Goal: Information Seeking & Learning: Learn about a topic

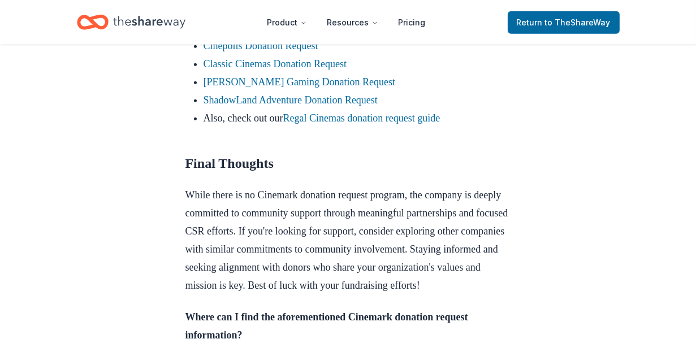
scroll to position [1130, 0]
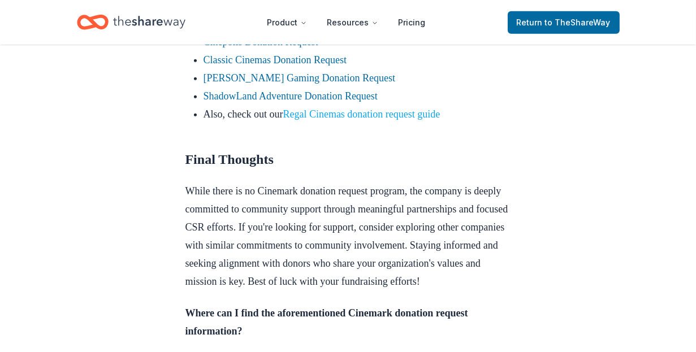
click at [425, 120] on link "Regal Cinemas donation request guide" at bounding box center [361, 114] width 157 height 11
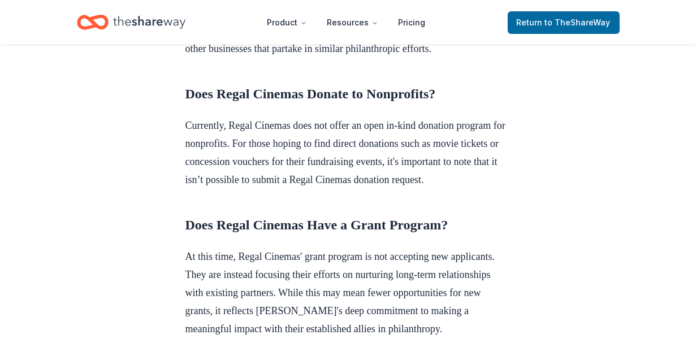
scroll to position [509, 0]
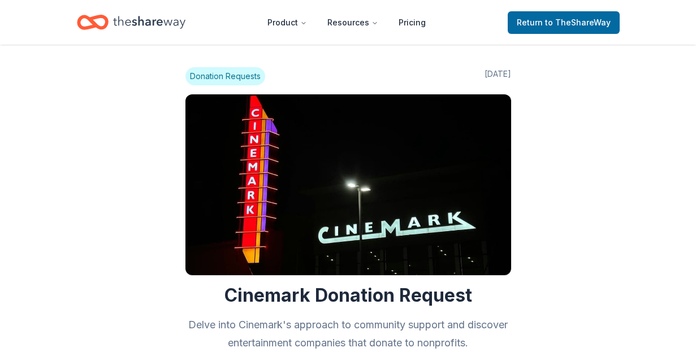
scroll to position [1130, 0]
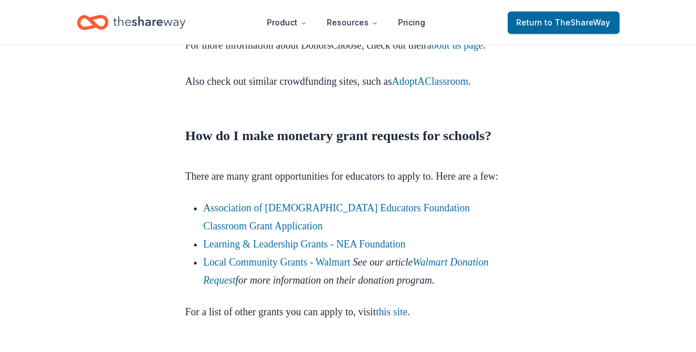
scroll to position [3337, 0]
